Goal: Browse casually

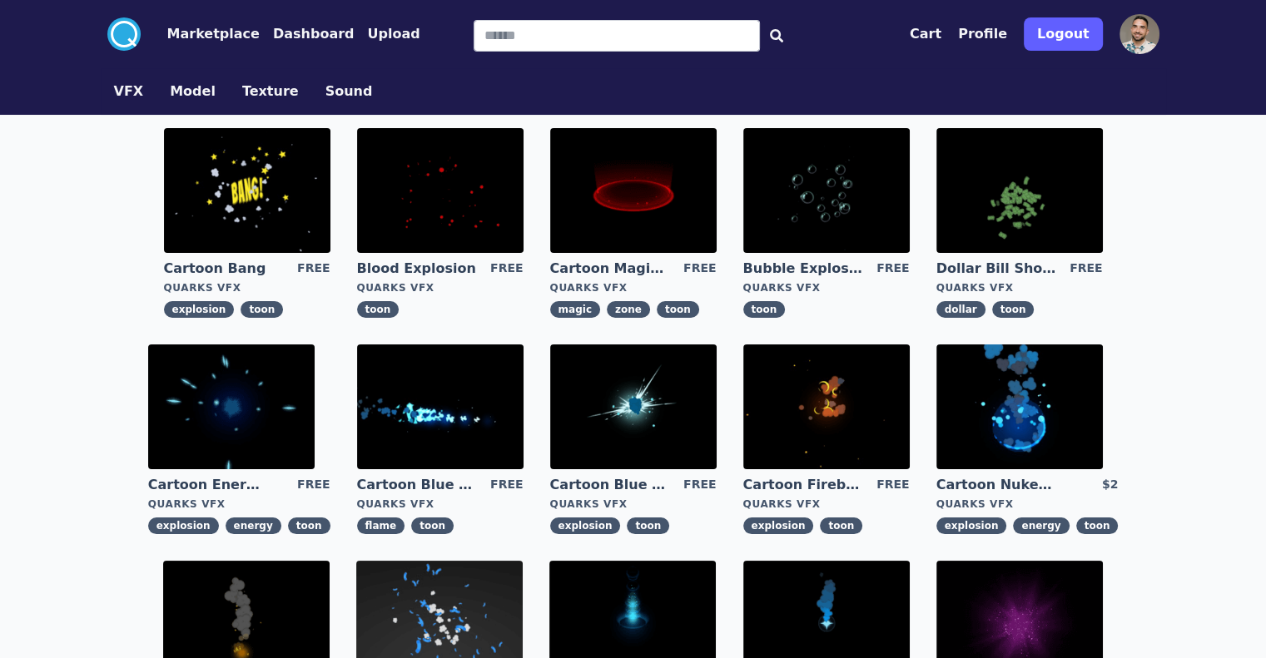
click at [550, 398] on img at bounding box center [633, 406] width 166 height 125
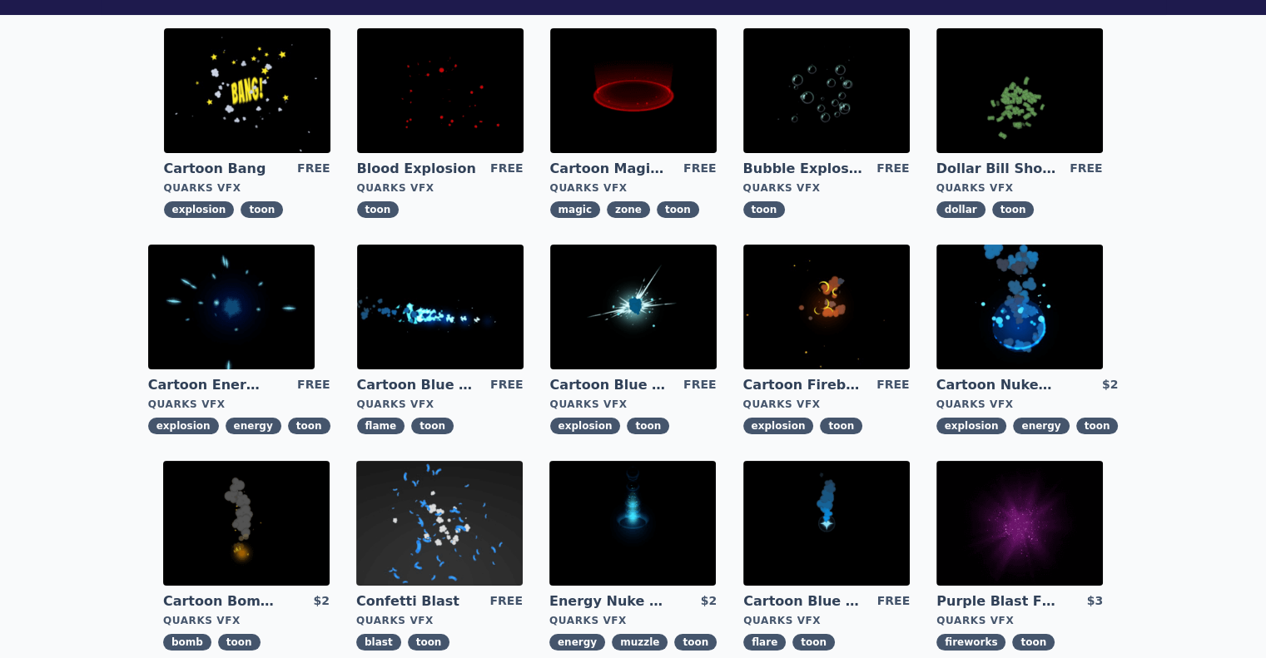
scroll to position [166, 0]
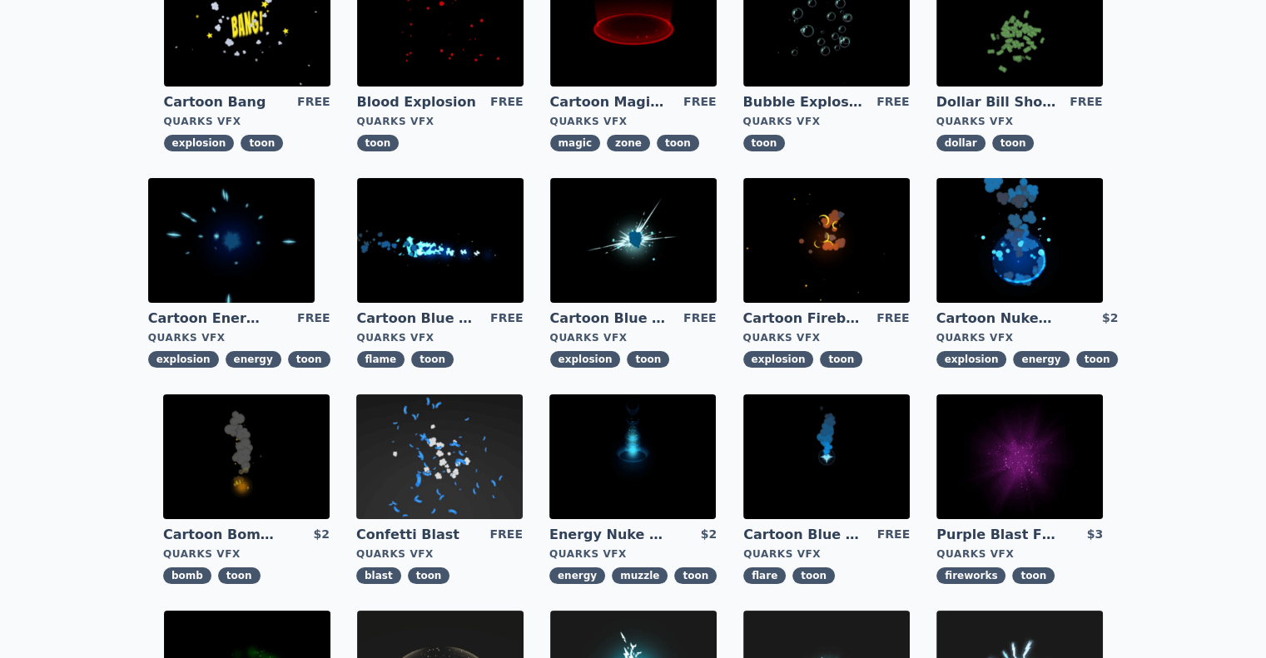
click at [936, 260] on img at bounding box center [1019, 240] width 166 height 125
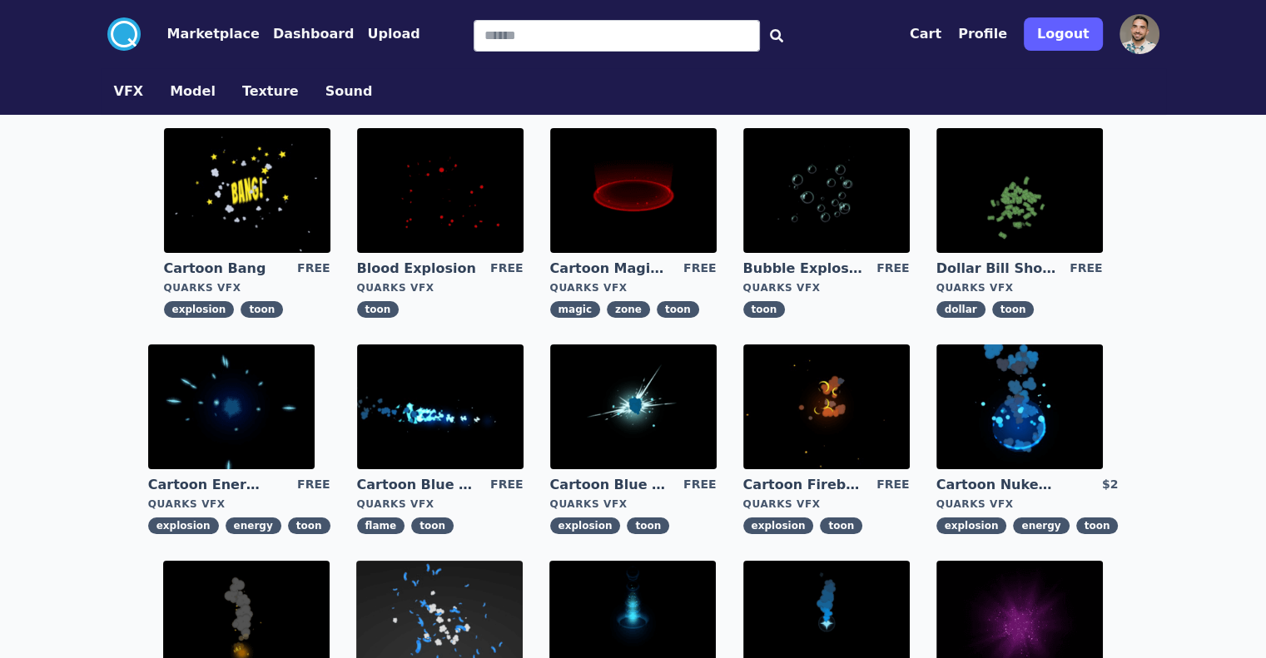
click at [550, 197] on img at bounding box center [633, 190] width 166 height 125
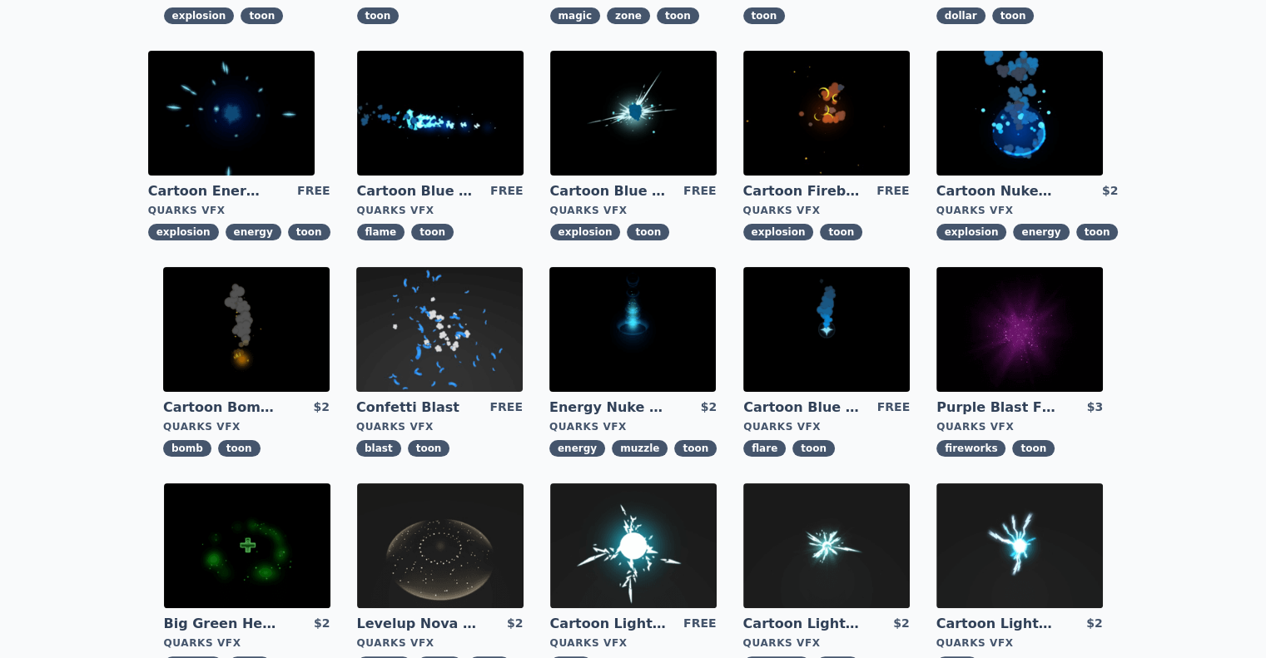
scroll to position [499, 0]
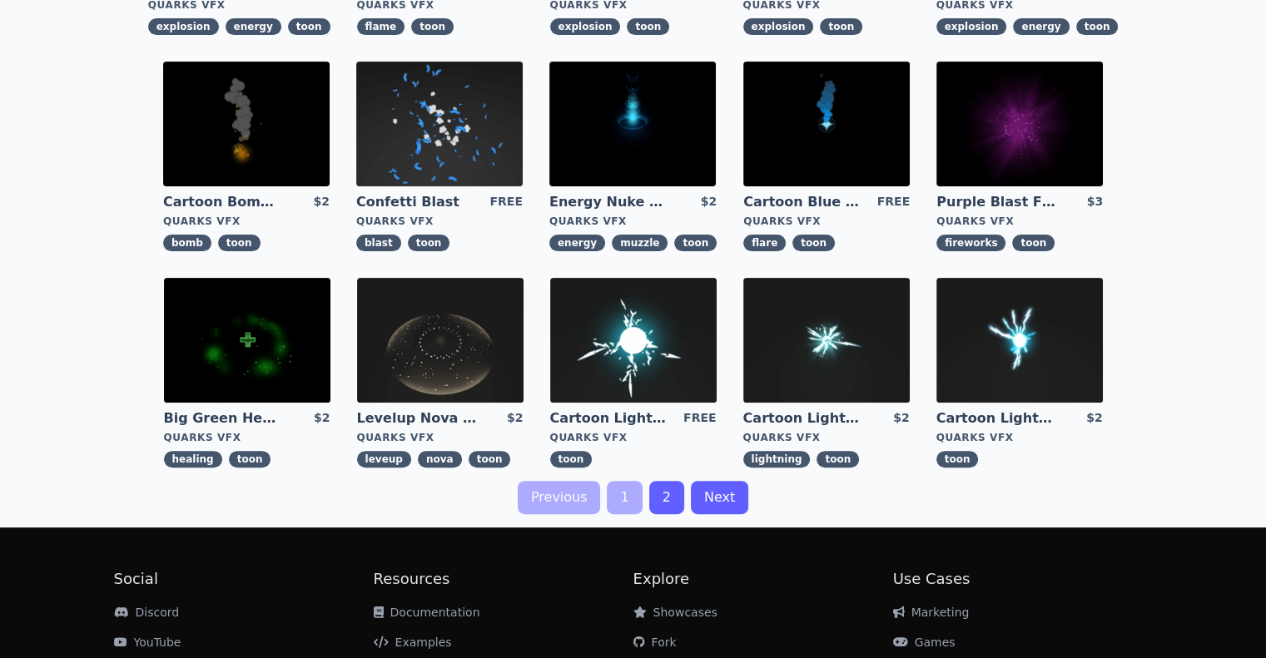
click at [654, 482] on link "2" at bounding box center [666, 497] width 35 height 33
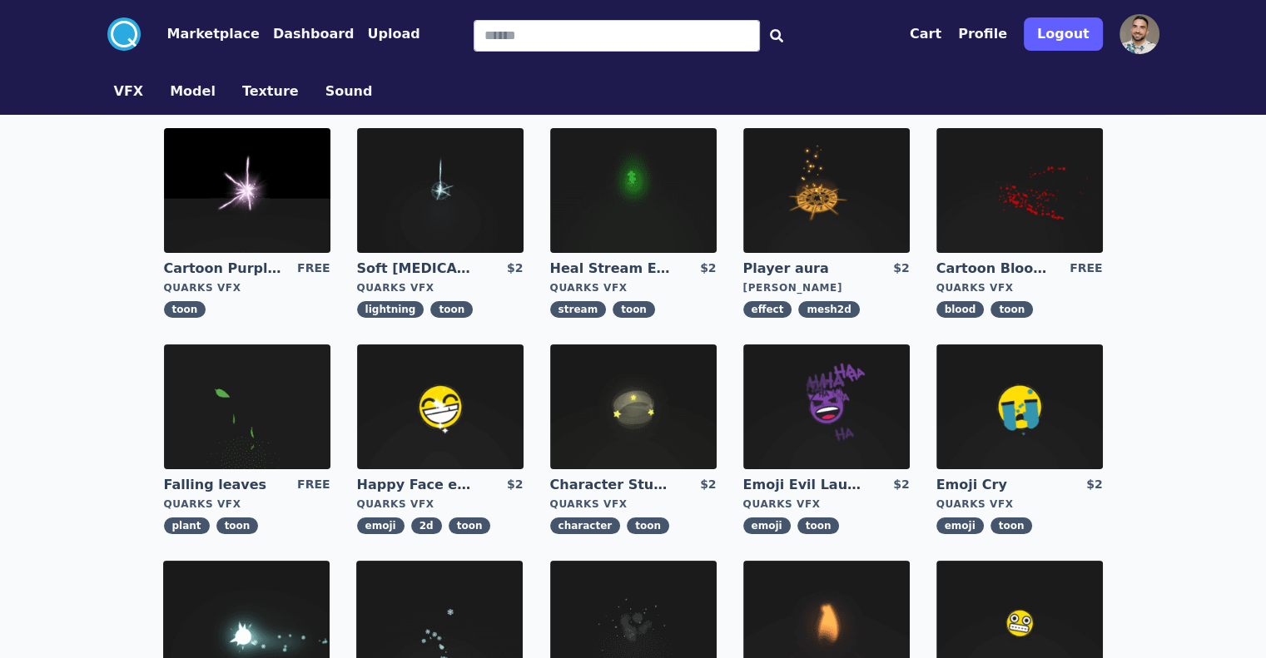
click at [936, 176] on img at bounding box center [1019, 190] width 166 height 125
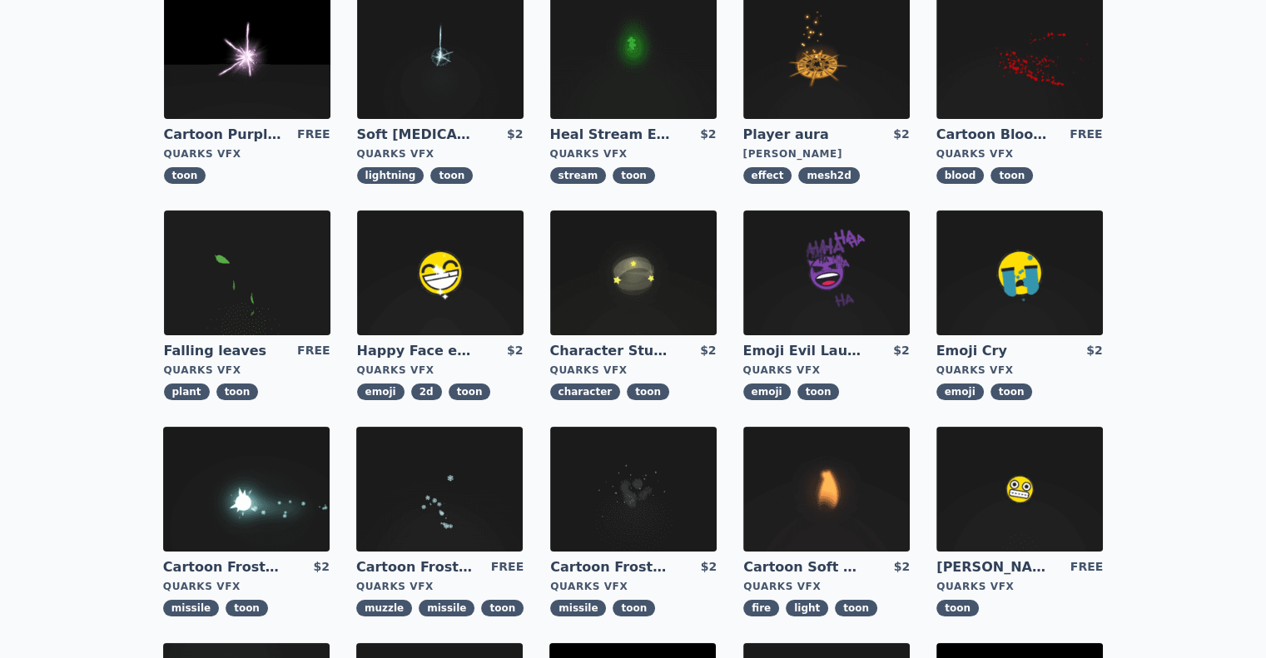
scroll to position [166, 0]
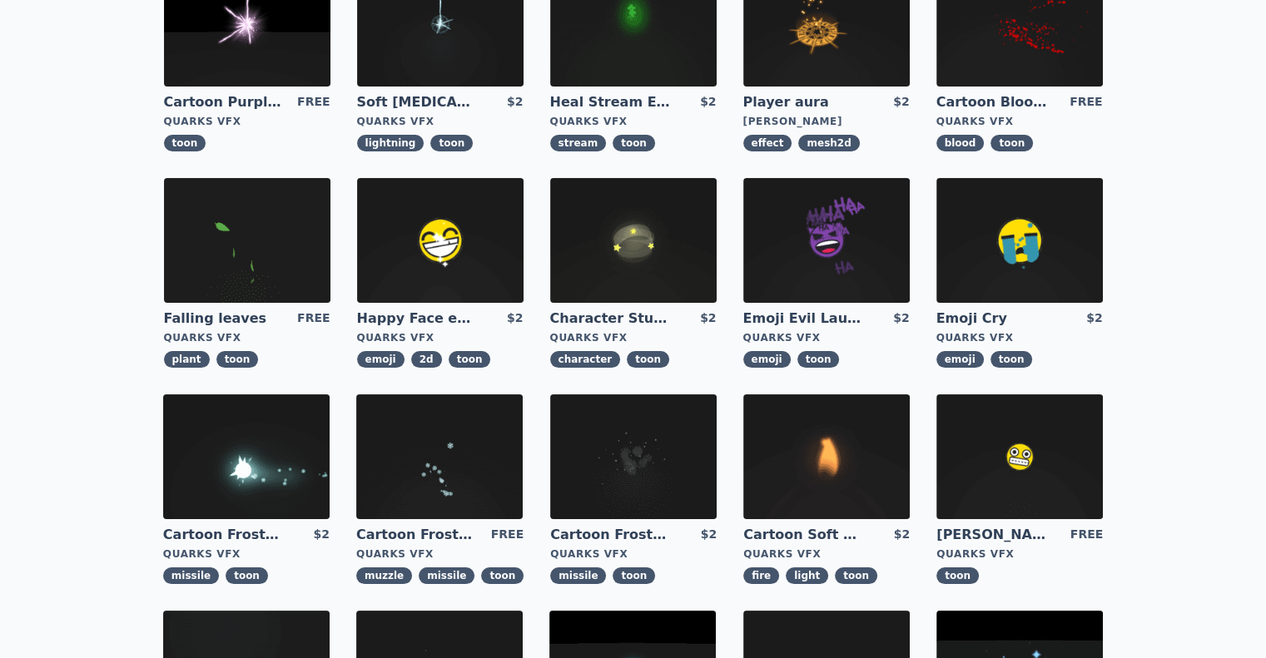
click at [743, 450] on img at bounding box center [826, 456] width 166 height 125
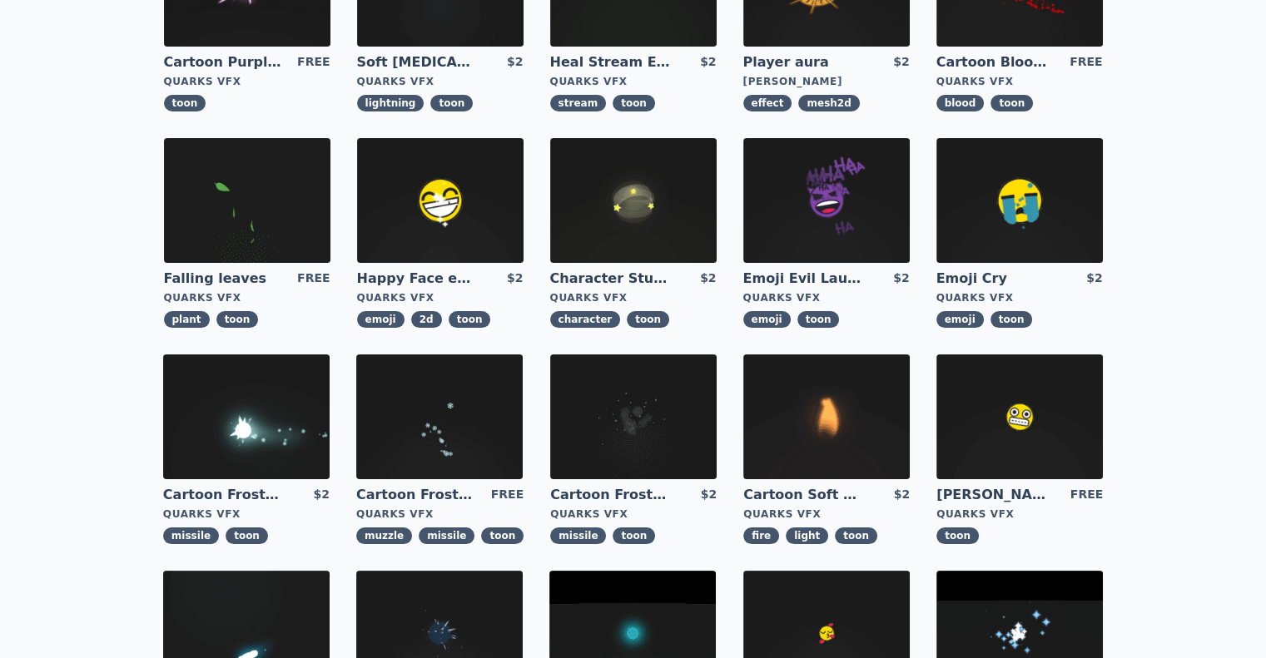
scroll to position [423, 0]
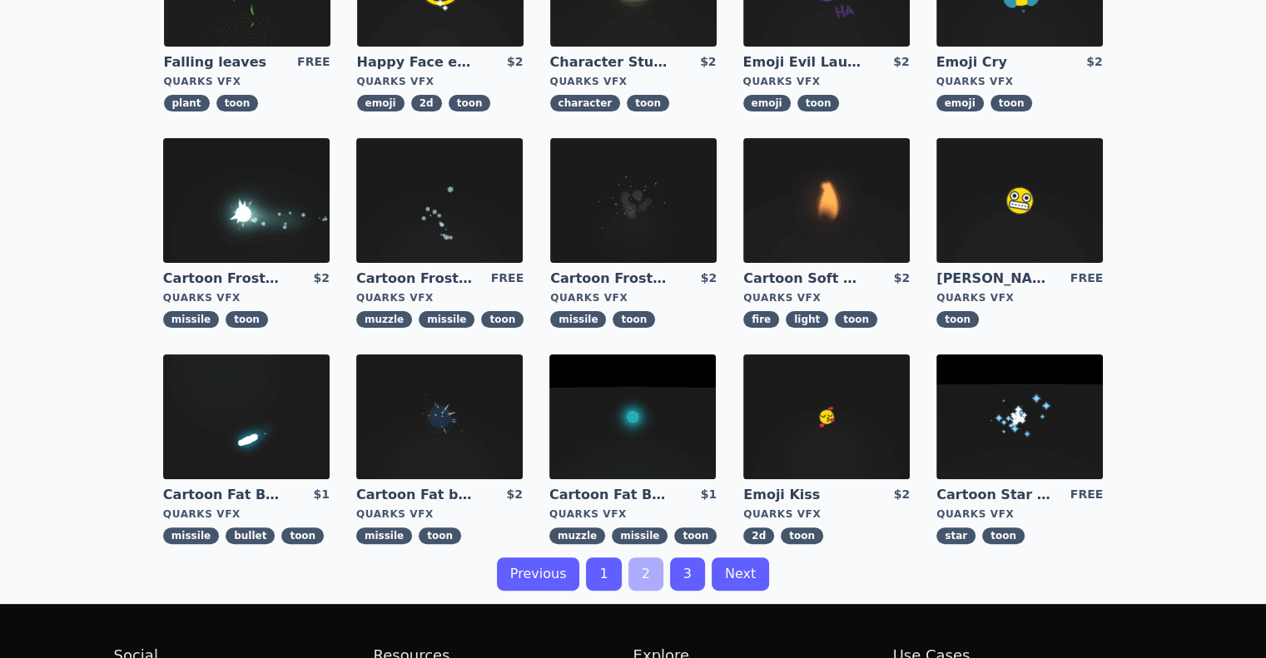
click at [691, 567] on link "3" at bounding box center [687, 574] width 35 height 33
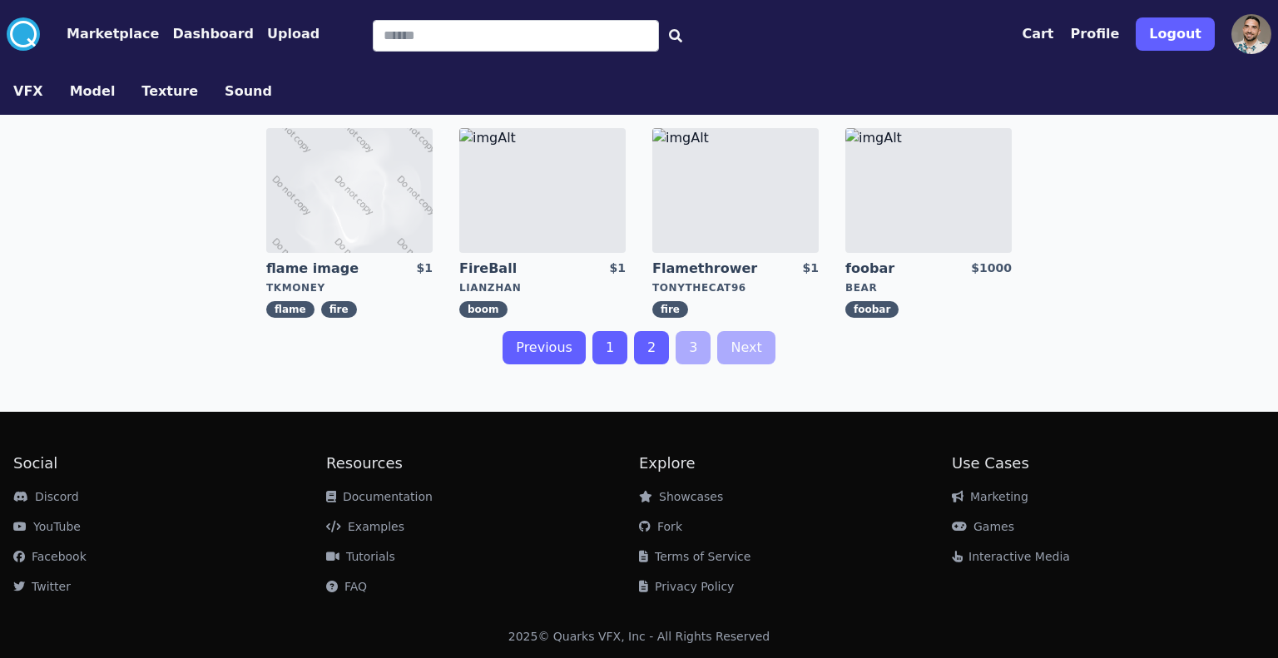
click at [609, 354] on link "1" at bounding box center [609, 347] width 35 height 33
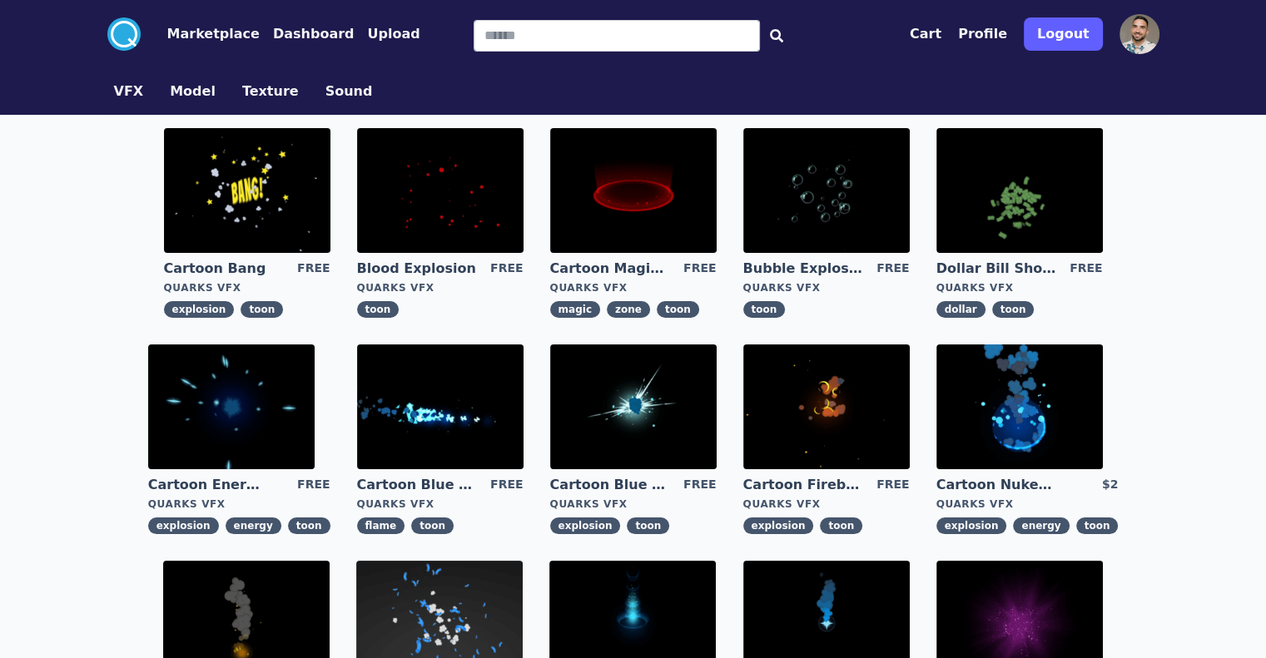
click at [242, 92] on button "Texture" at bounding box center [270, 92] width 57 height 20
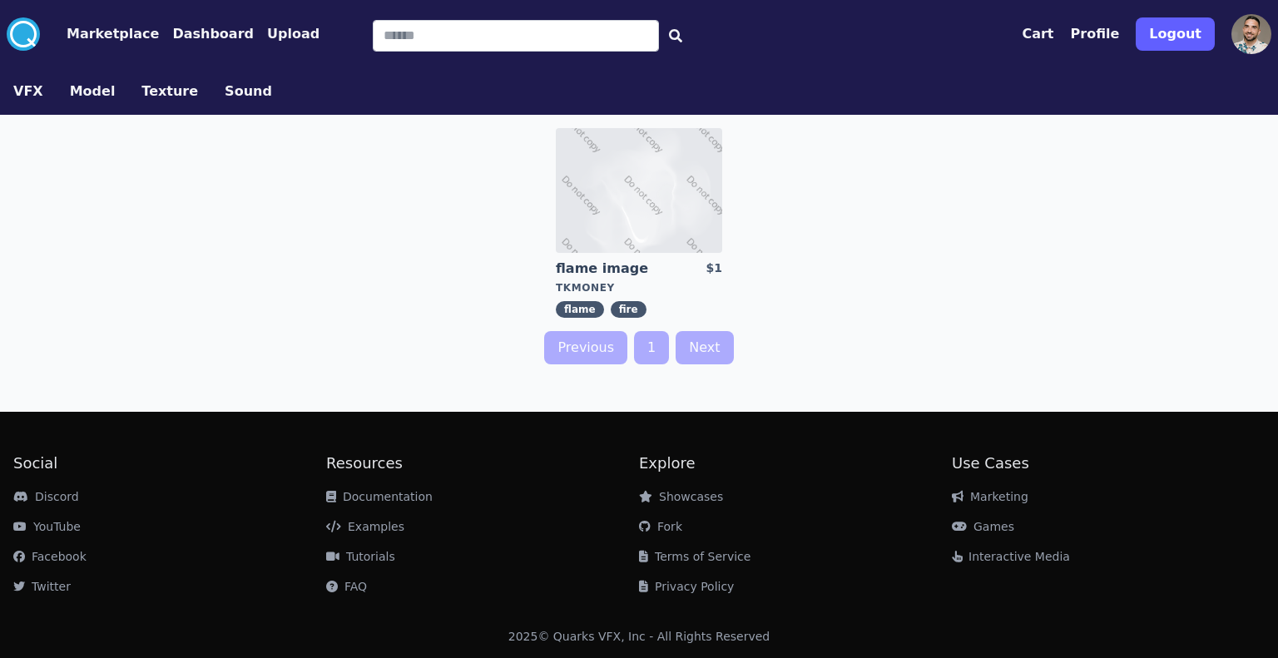
click at [92, 96] on button "Model" at bounding box center [93, 92] width 46 height 20
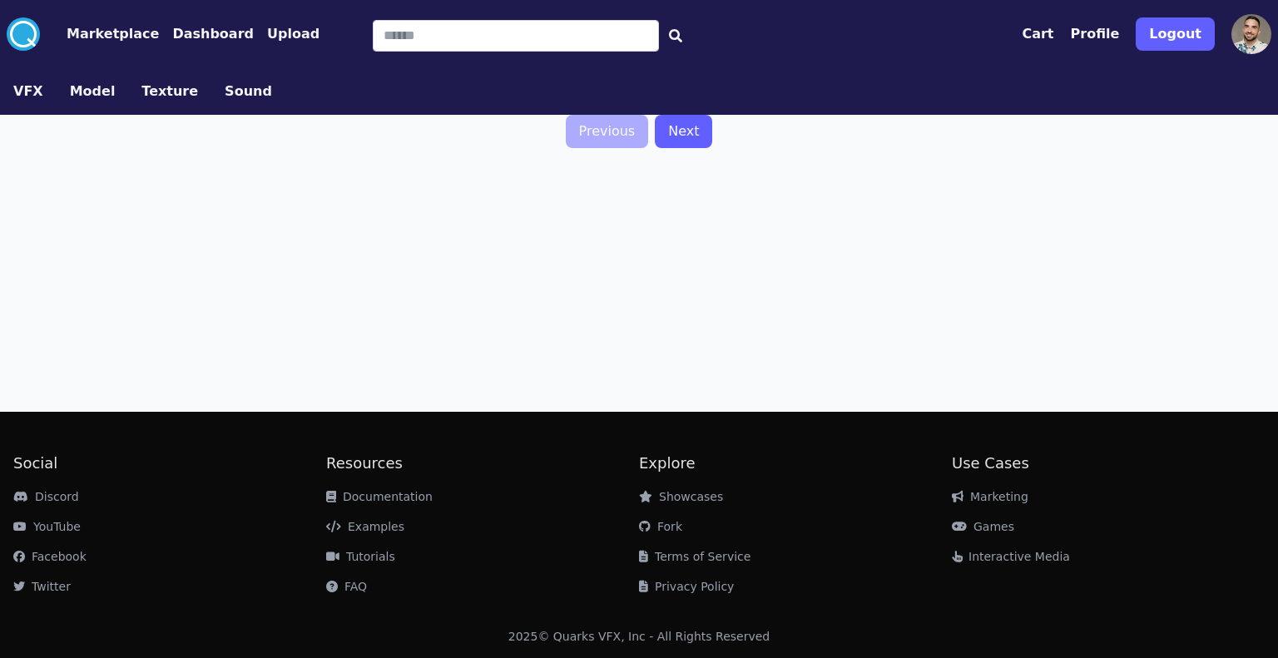
click at [141, 84] on button "Texture" at bounding box center [169, 92] width 57 height 20
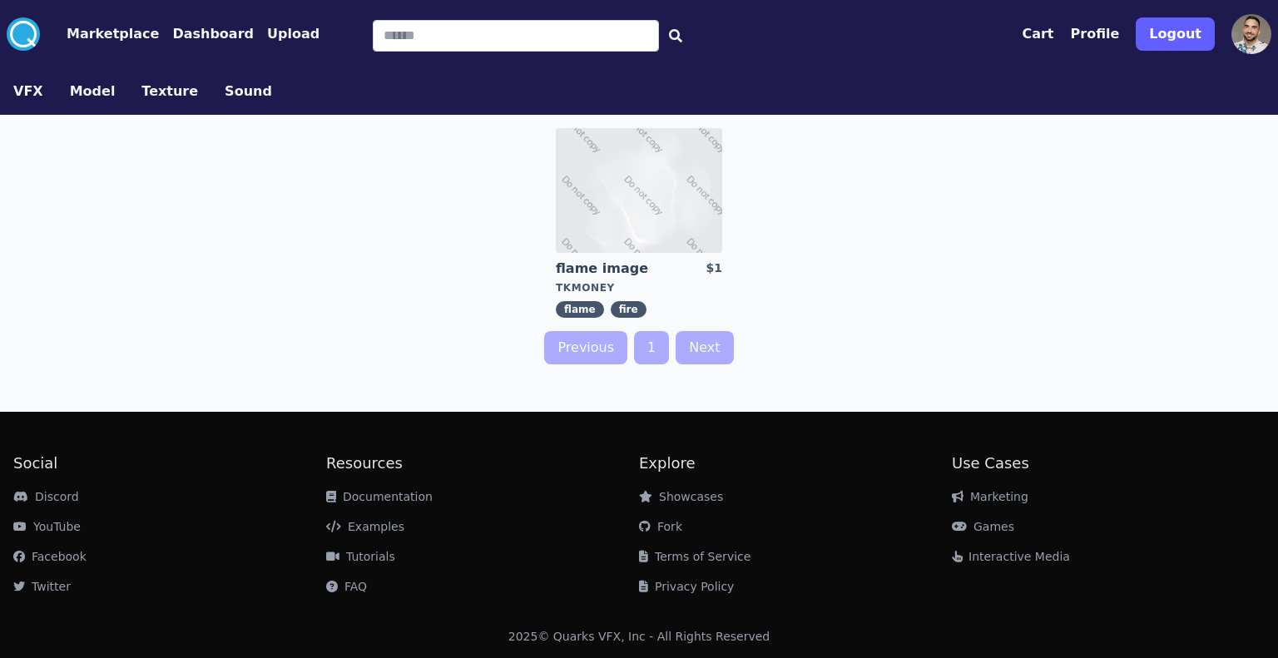
click at [246, 91] on link "Sound" at bounding box center [248, 92] width 74 height 20
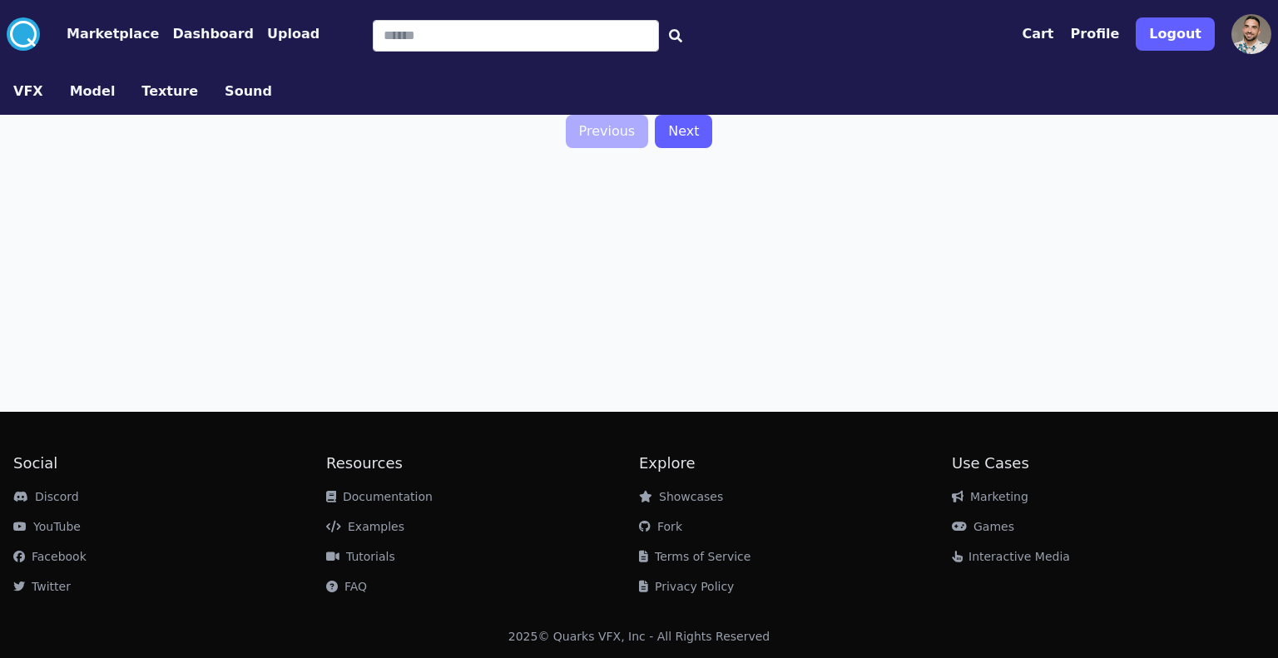
click at [110, 91] on link "Model" at bounding box center [93, 92] width 72 height 20
click at [42, 90] on link "VFX" at bounding box center [28, 92] width 57 height 20
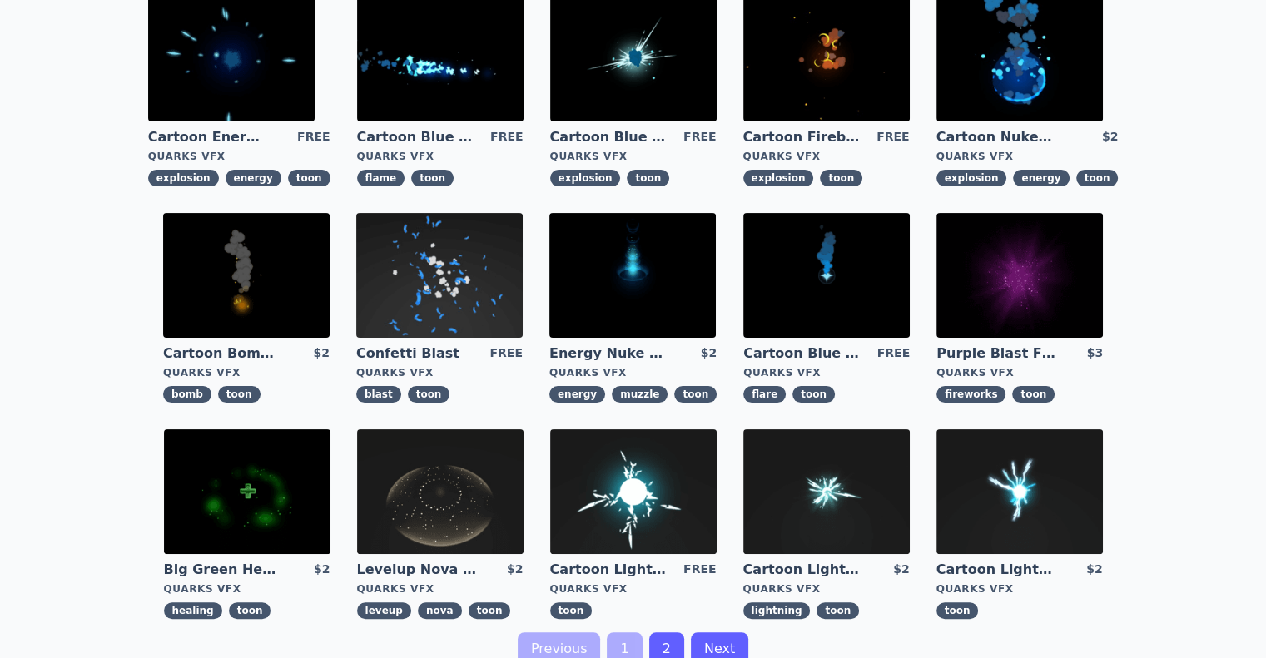
scroll to position [416, 0]
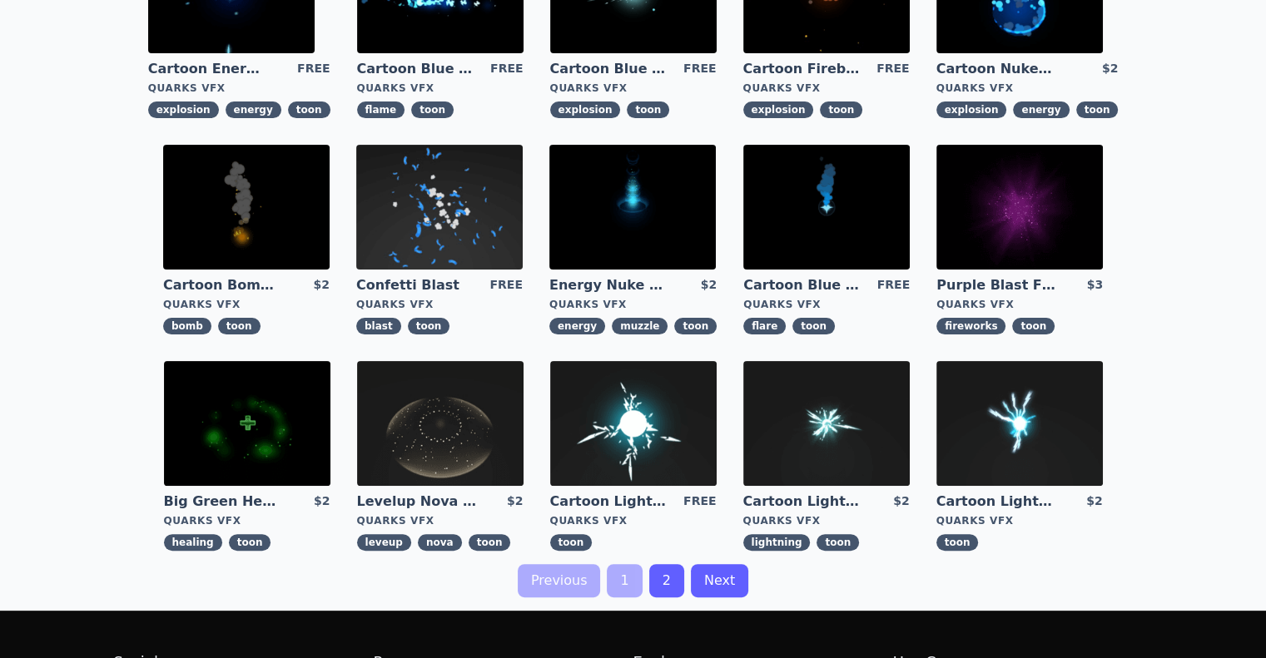
click at [660, 572] on link "2" at bounding box center [666, 580] width 35 height 33
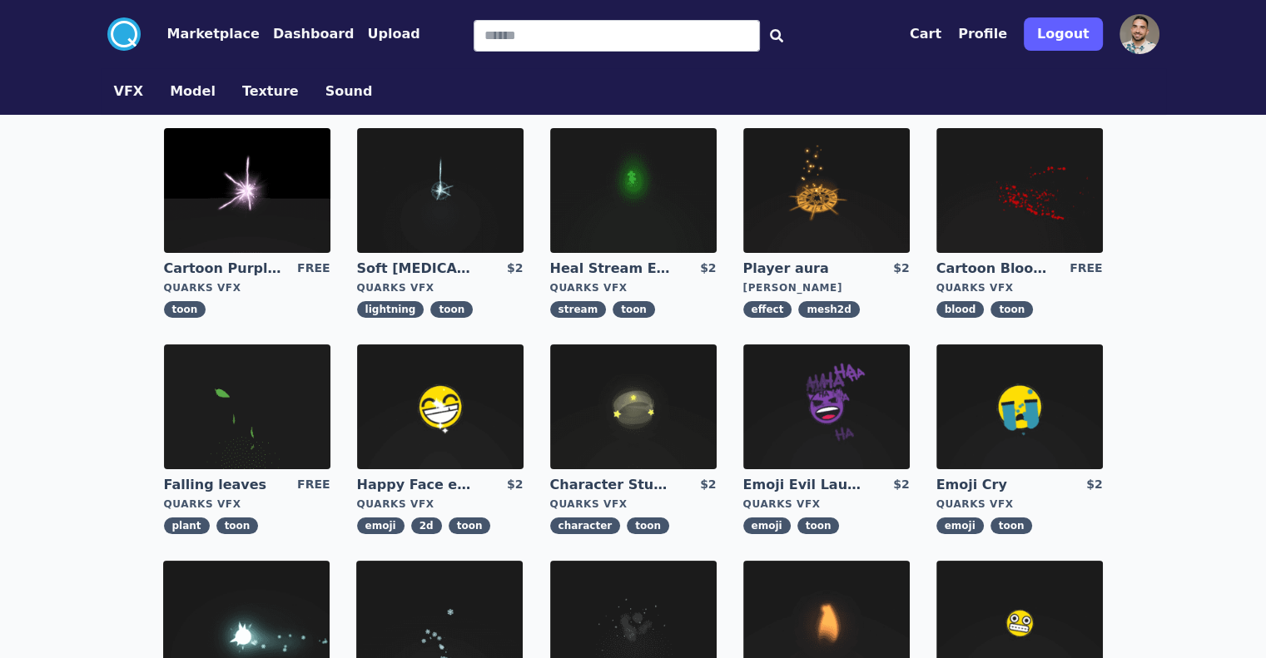
click at [790, 183] on img at bounding box center [826, 190] width 166 height 125
